Goal: Use online tool/utility: Utilize a website feature to perform a specific function

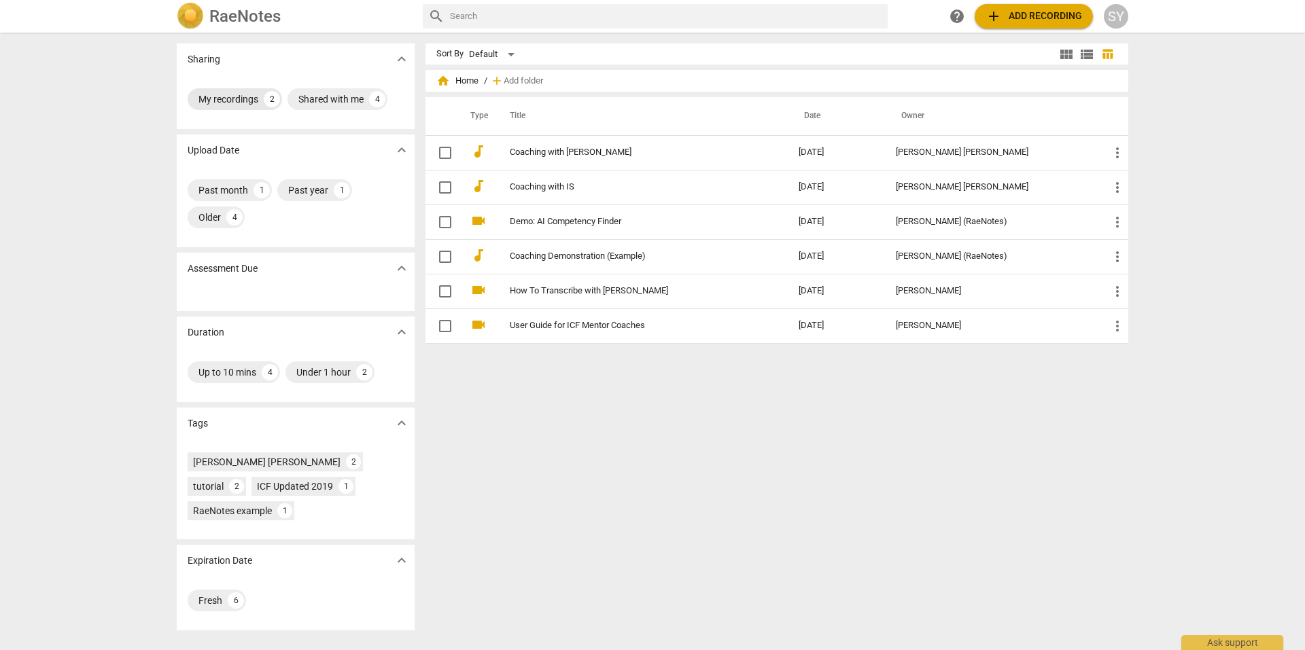
click at [237, 94] on div "My recordings" at bounding box center [228, 99] width 60 height 14
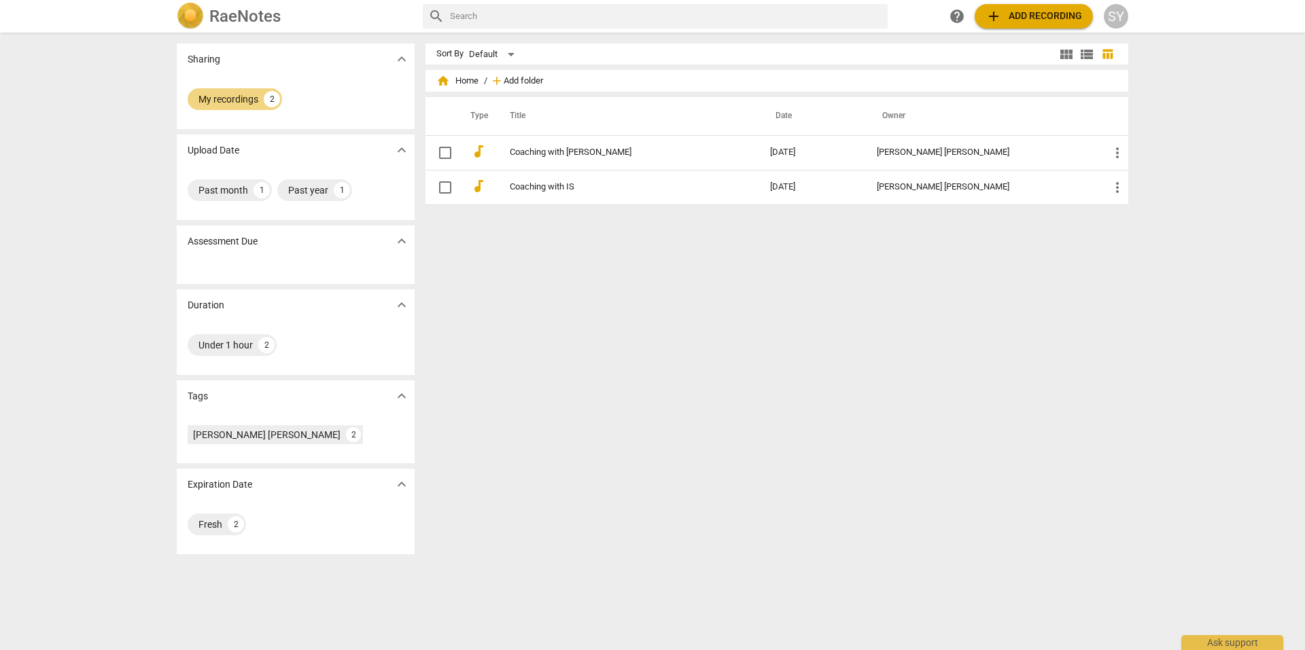
click at [521, 82] on span "Add folder" at bounding box center [523, 81] width 39 height 10
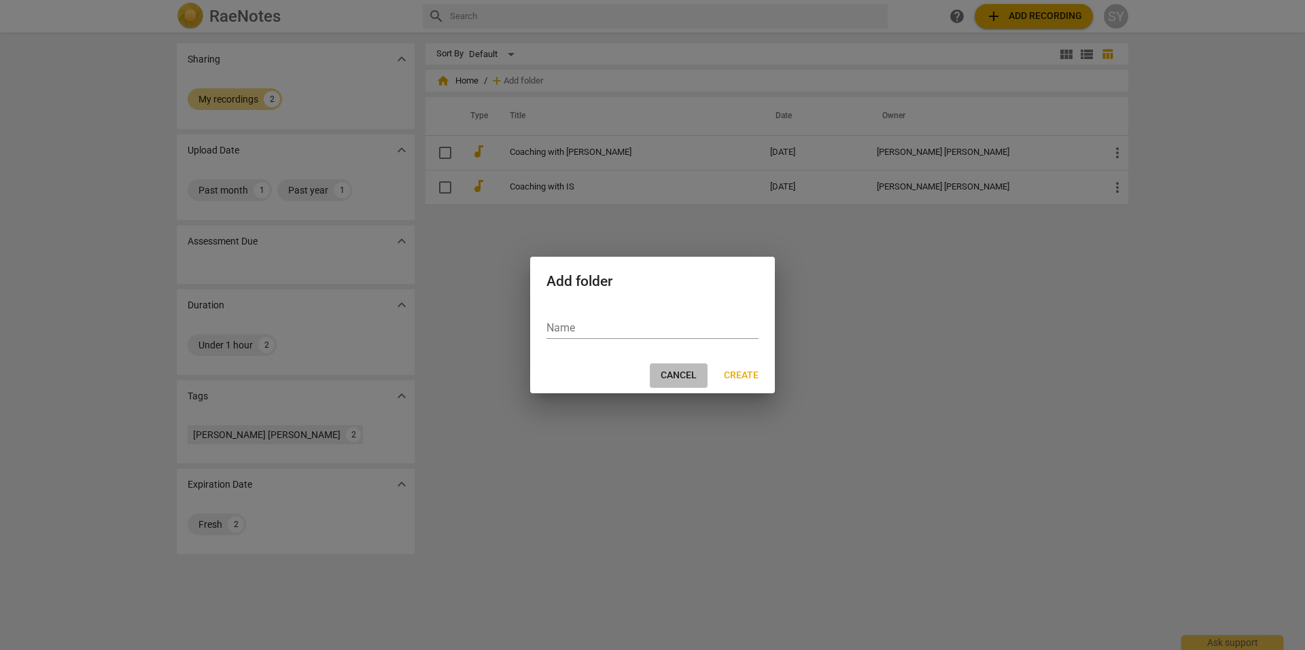
click at [689, 372] on span "Cancel" at bounding box center [679, 376] width 36 height 14
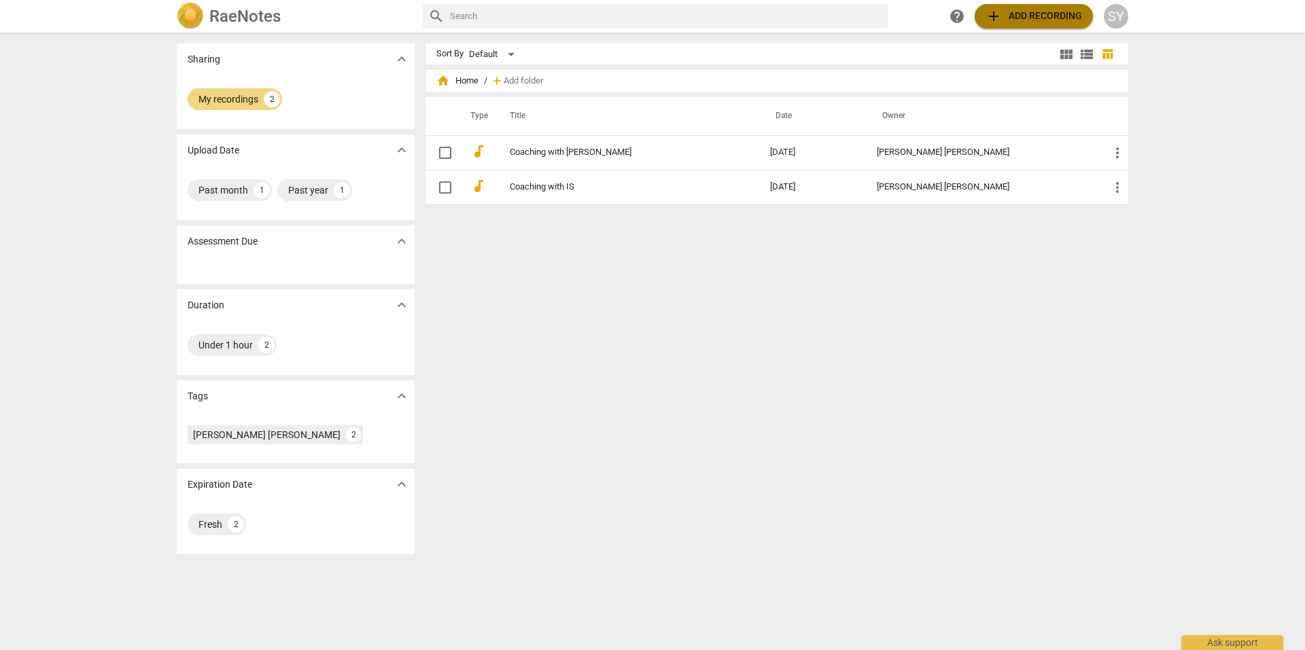
click at [1021, 14] on span "add Add recording" at bounding box center [1034, 16] width 97 height 16
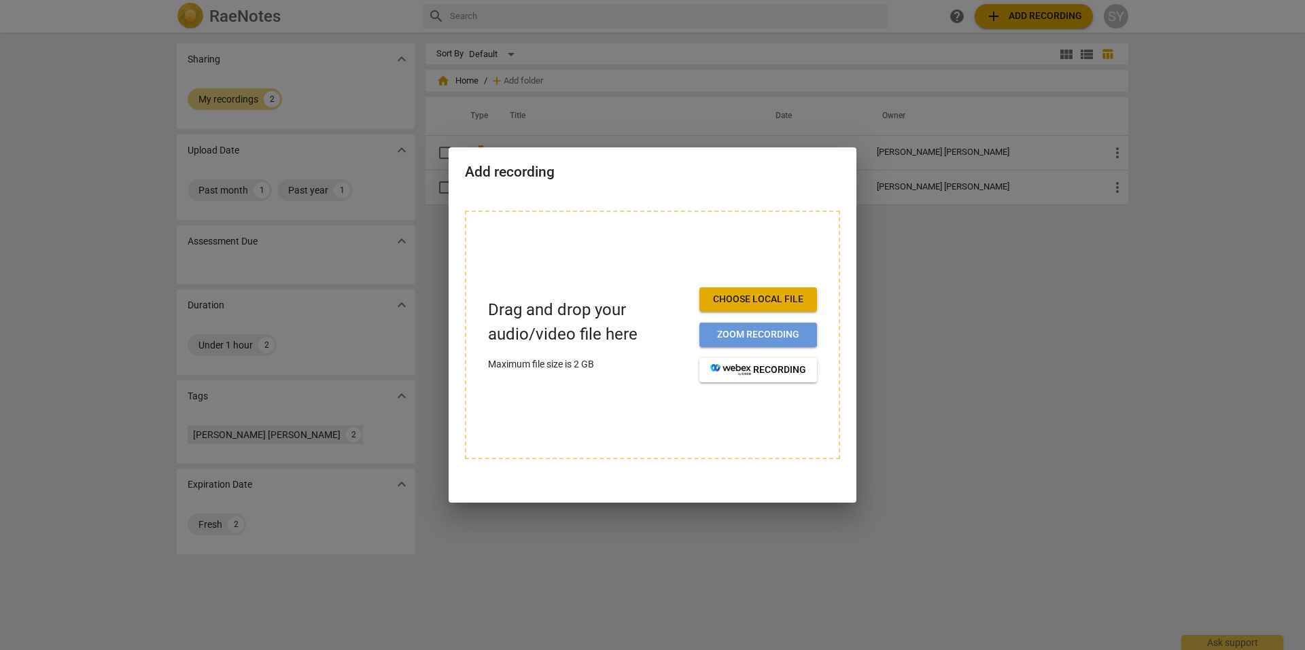
click at [742, 324] on button "Zoom recording" at bounding box center [758, 335] width 118 height 24
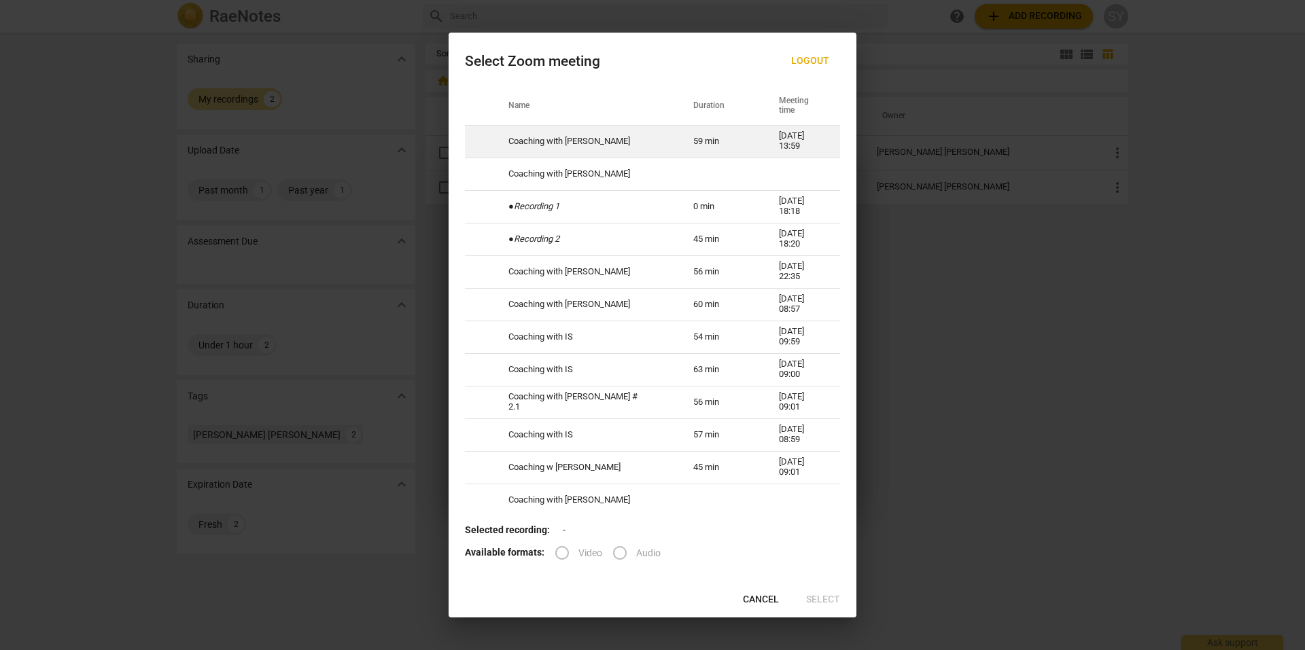
click at [598, 147] on td "Coaching with Belle" at bounding box center [584, 141] width 185 height 33
radio input "true"
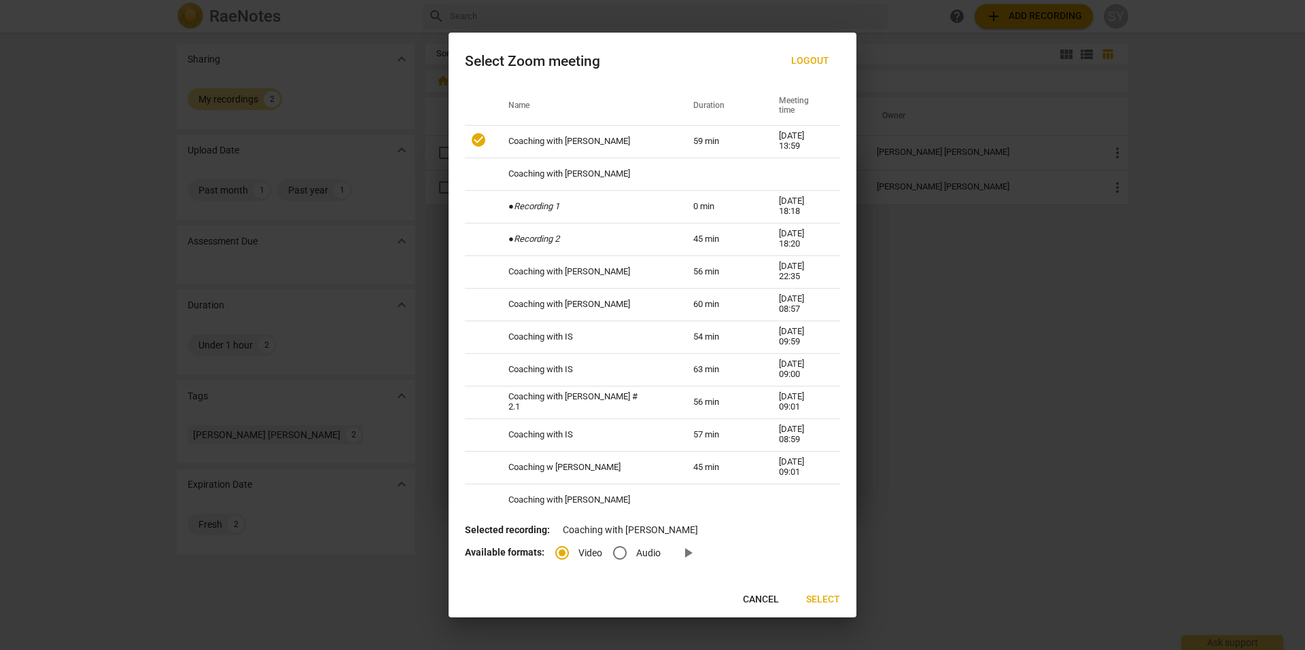
click at [633, 551] on input "Audio" at bounding box center [620, 553] width 33 height 33
radio input "true"
click at [824, 595] on span "Select" at bounding box center [823, 600] width 34 height 14
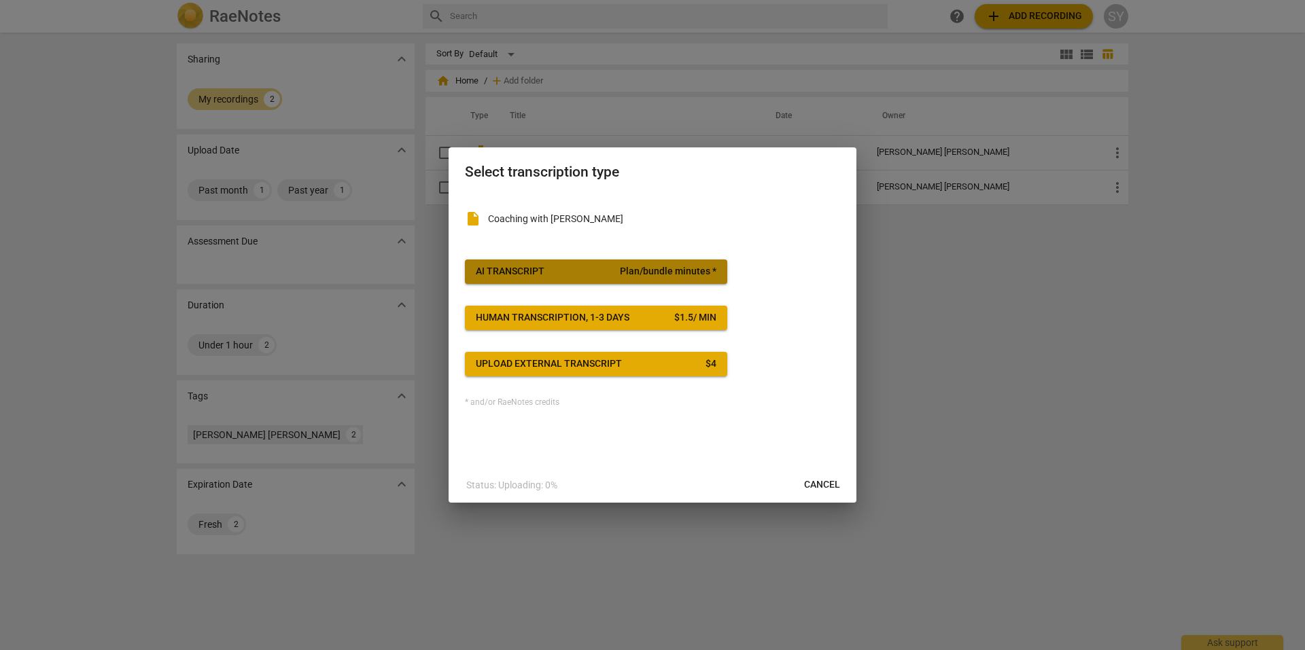
click at [675, 281] on button "AI Transcript Plan/bundle minutes *" at bounding box center [596, 272] width 262 height 24
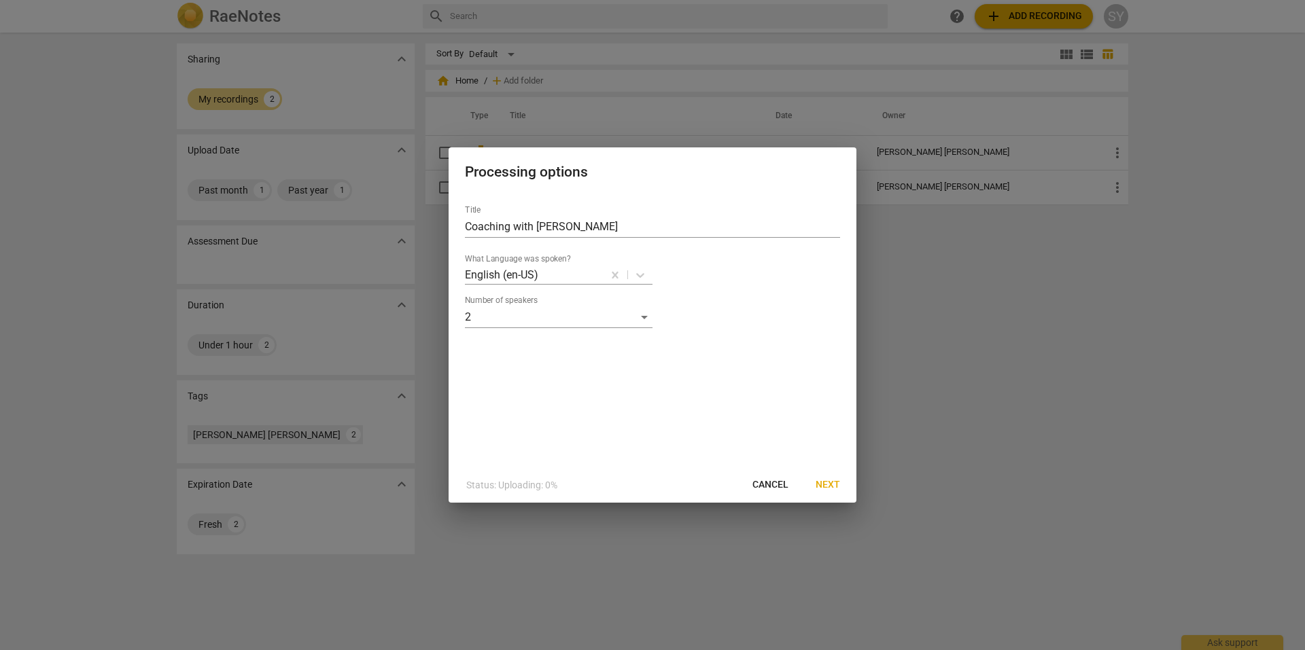
click at [833, 478] on span "Next" at bounding box center [828, 485] width 24 height 14
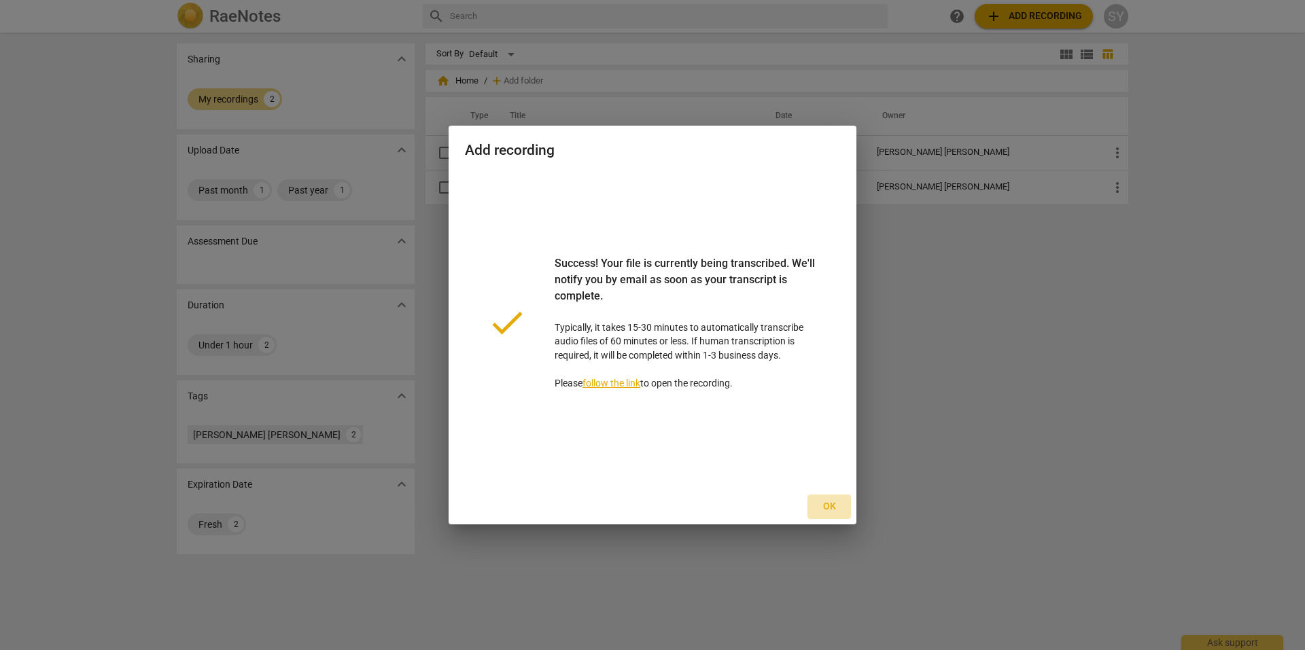
click at [829, 507] on span "Ok" at bounding box center [829, 507] width 22 height 14
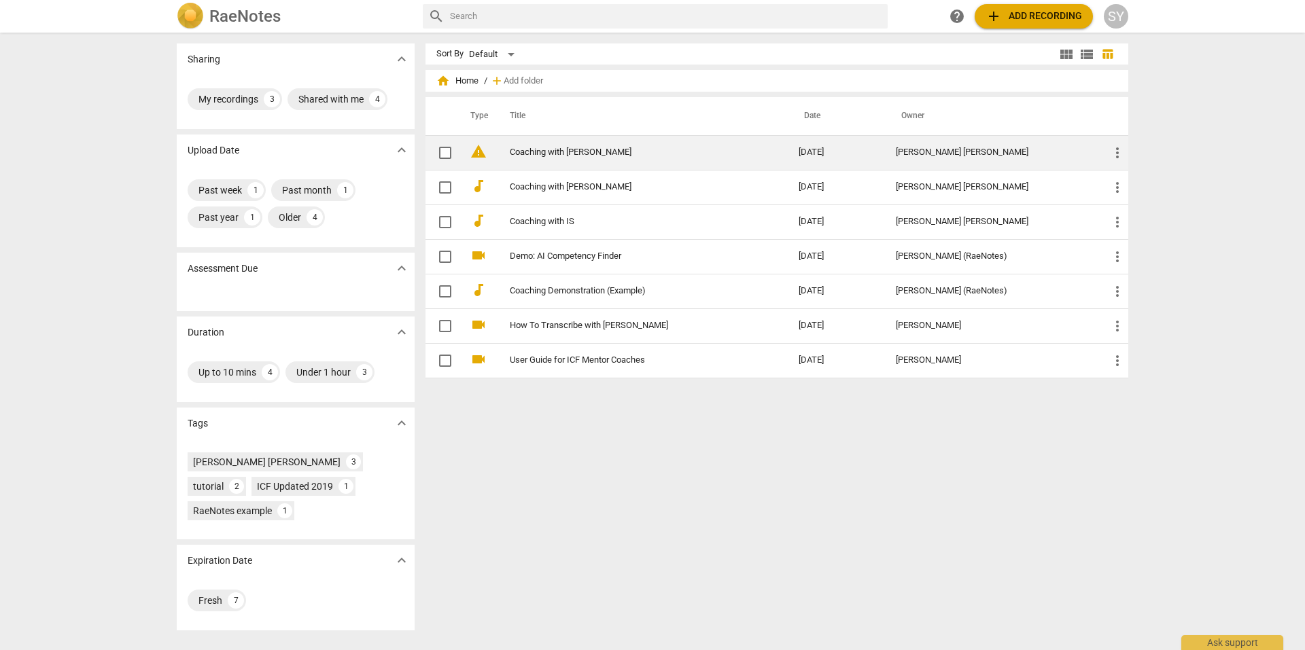
click at [557, 153] on link "Coaching with Belle" at bounding box center [630, 152] width 240 height 10
